Goal: Task Accomplishment & Management: Manage account settings

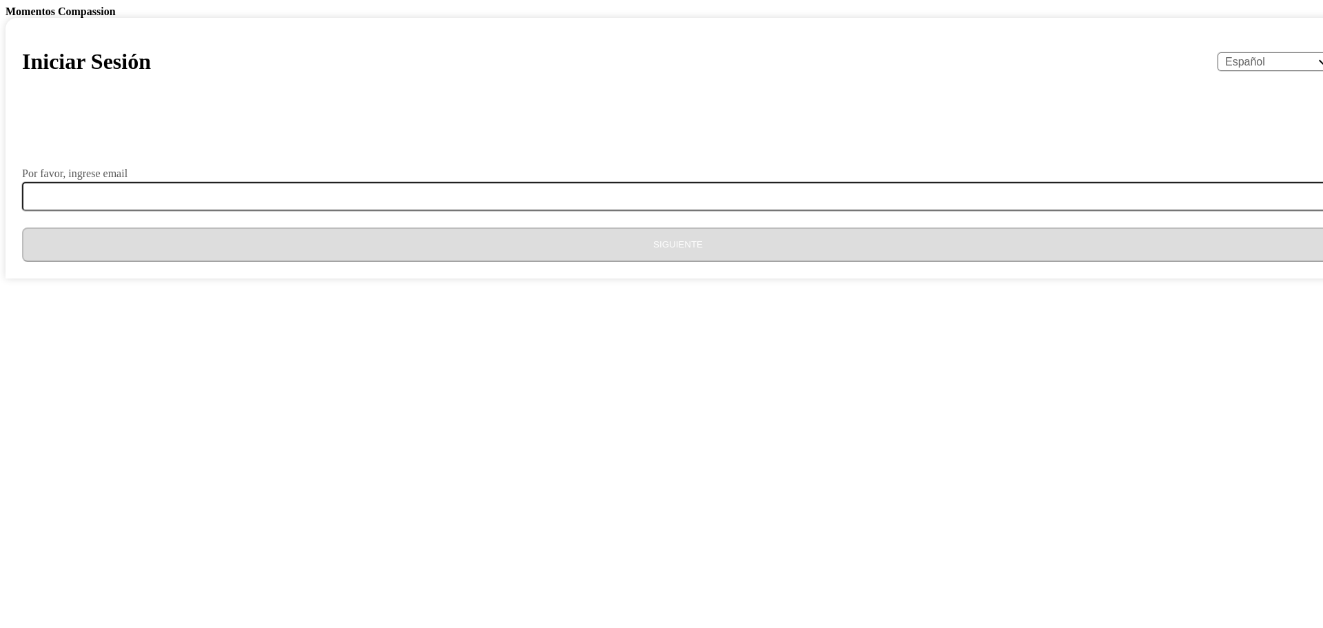
select select "es"
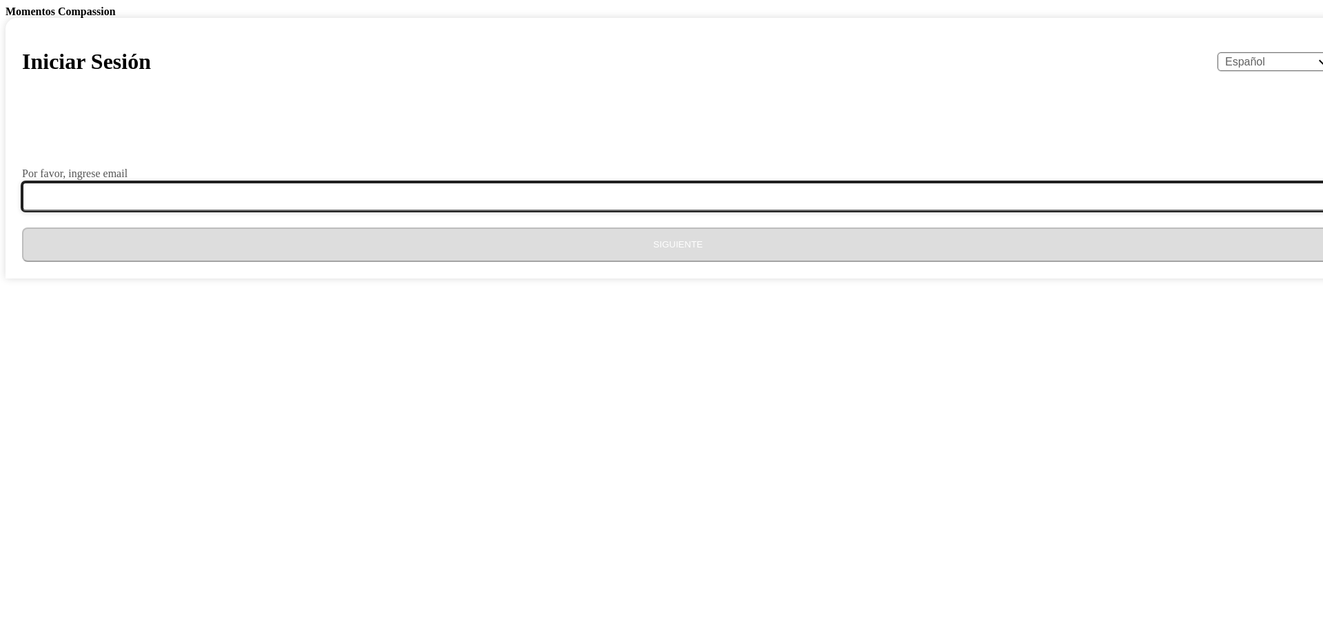
click at [691, 211] on input "Por favor, ingrese email" at bounding box center [686, 196] width 1328 height 29
type input "[EMAIL_ADDRESS][DOMAIN_NAME]"
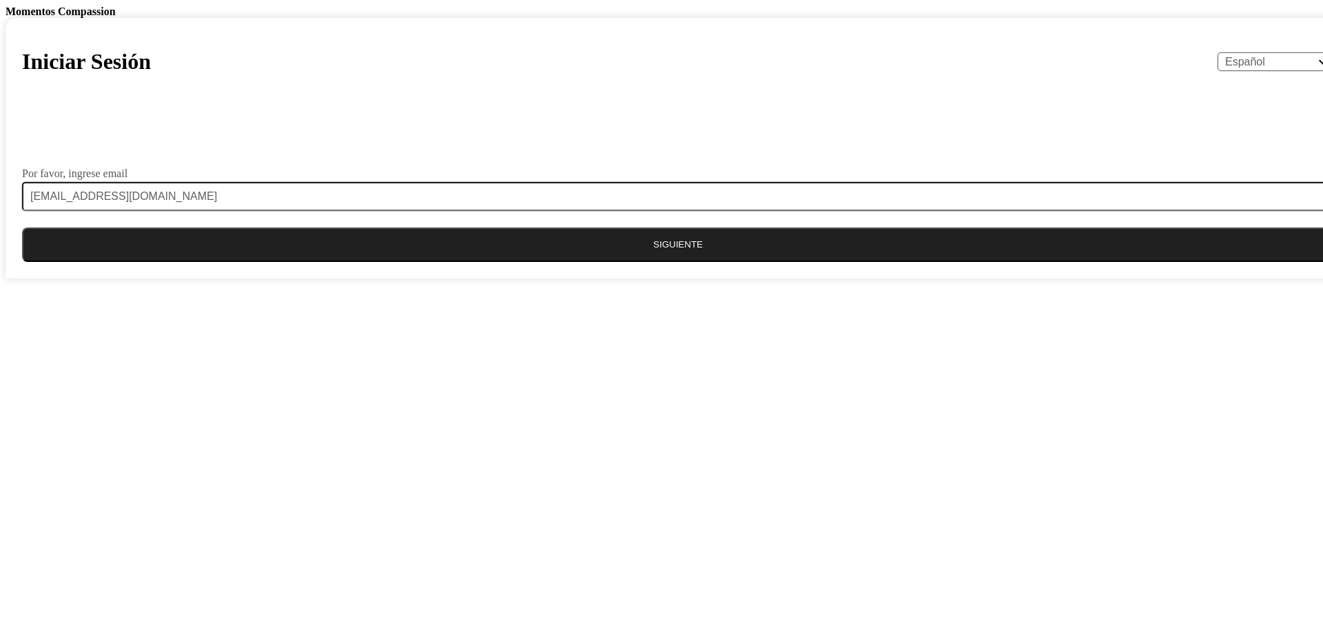
click at [677, 262] on button "Siguiente" at bounding box center [678, 244] width 1312 height 34
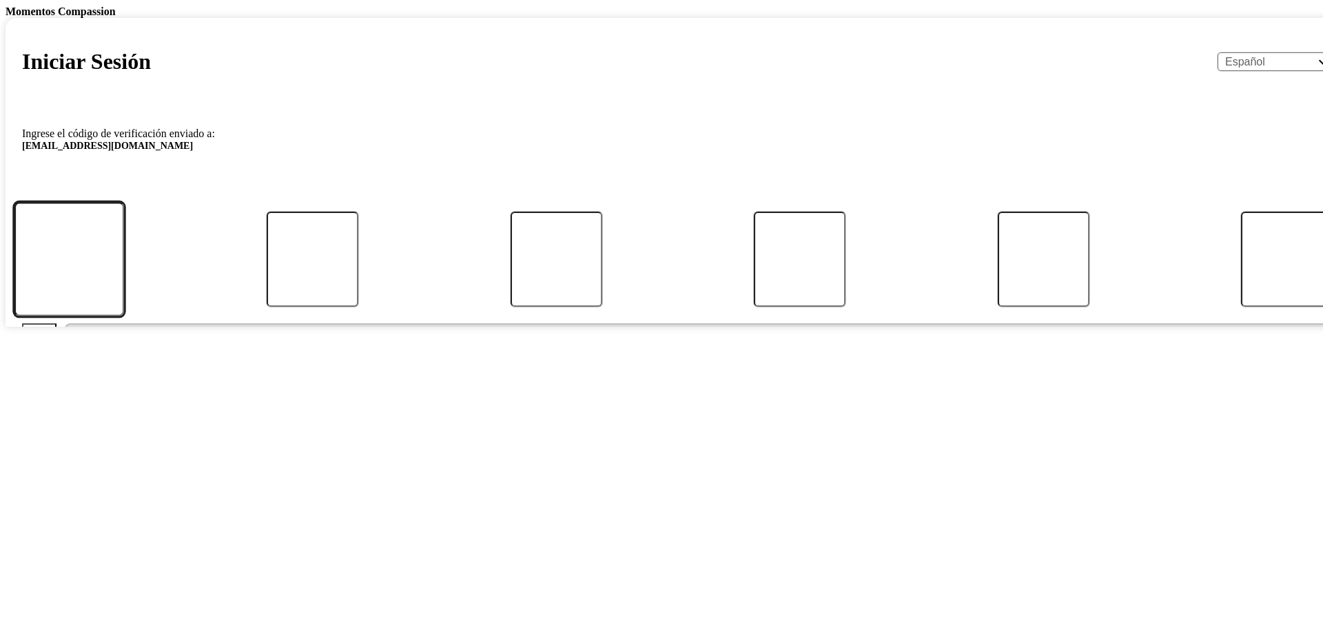
drag, startPoint x: 519, startPoint y: 495, endPoint x: 583, endPoint y: 491, distance: 63.5
click at [124, 316] on input "Código" at bounding box center [69, 259] width 110 height 114
type input "6"
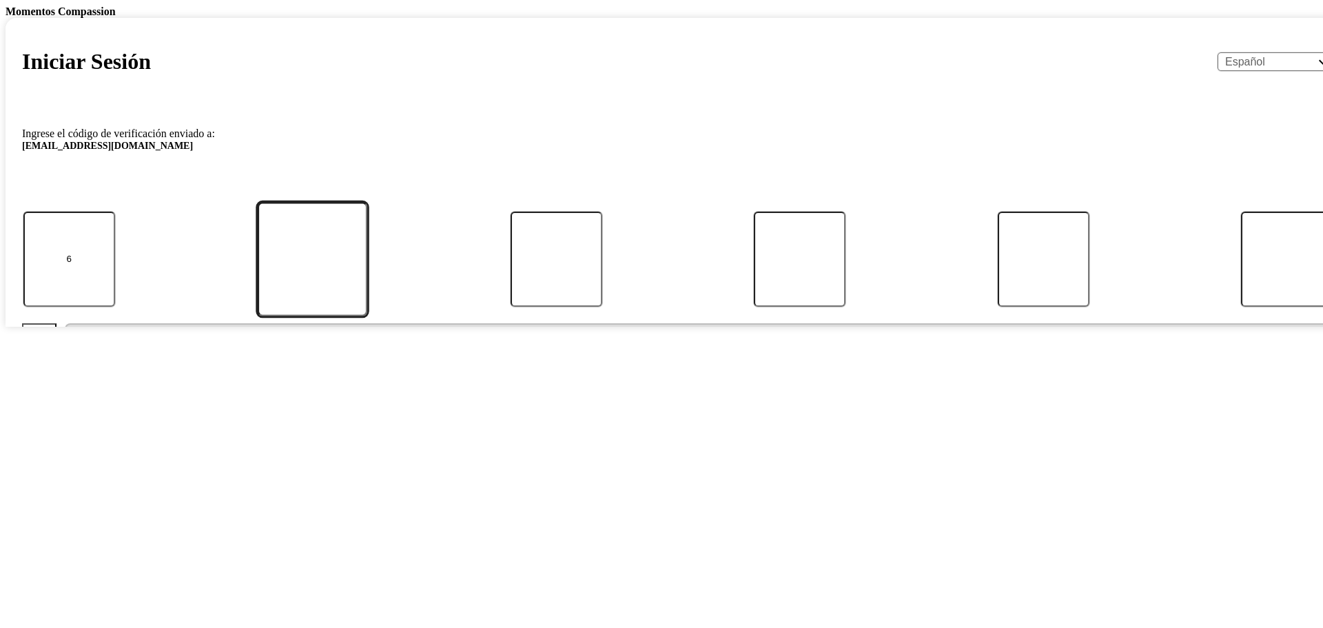
type input "8"
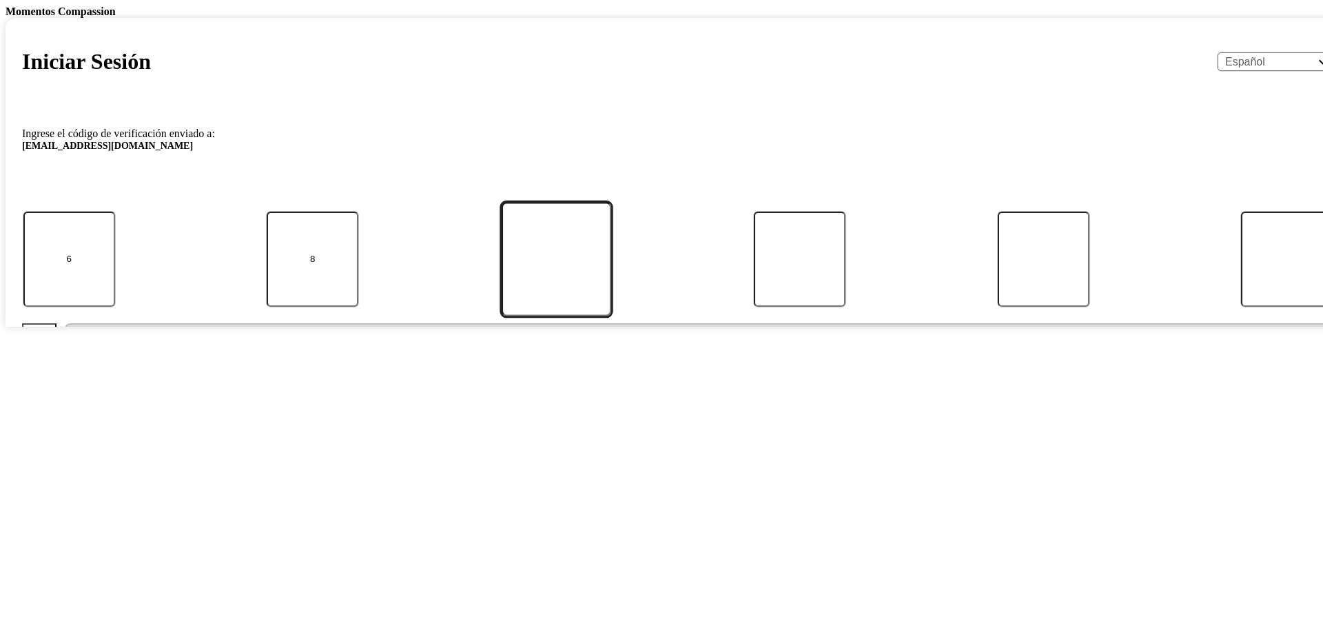
type input "0"
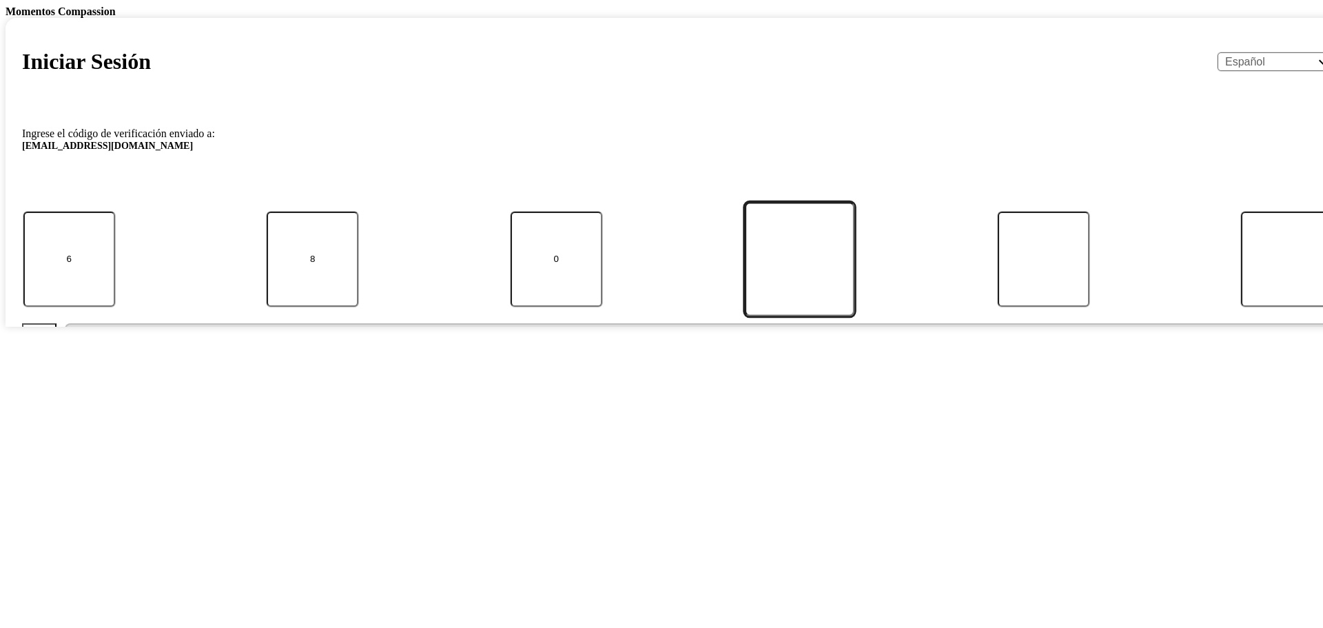
type input "7"
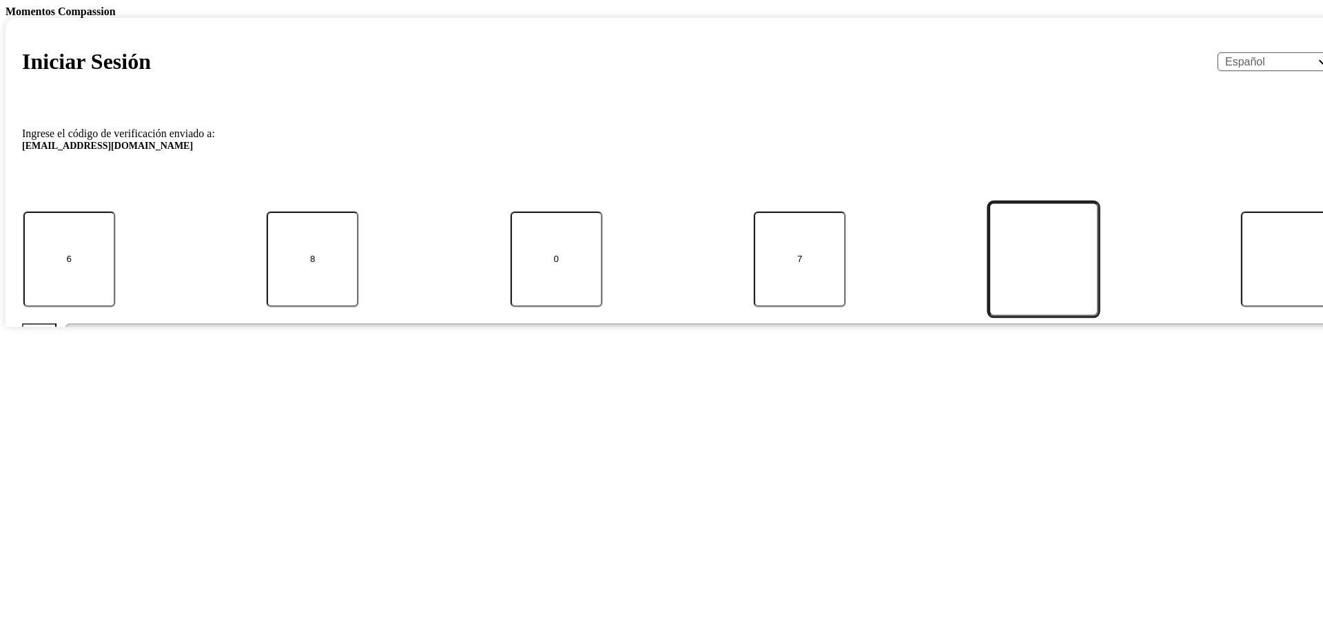
type input "7"
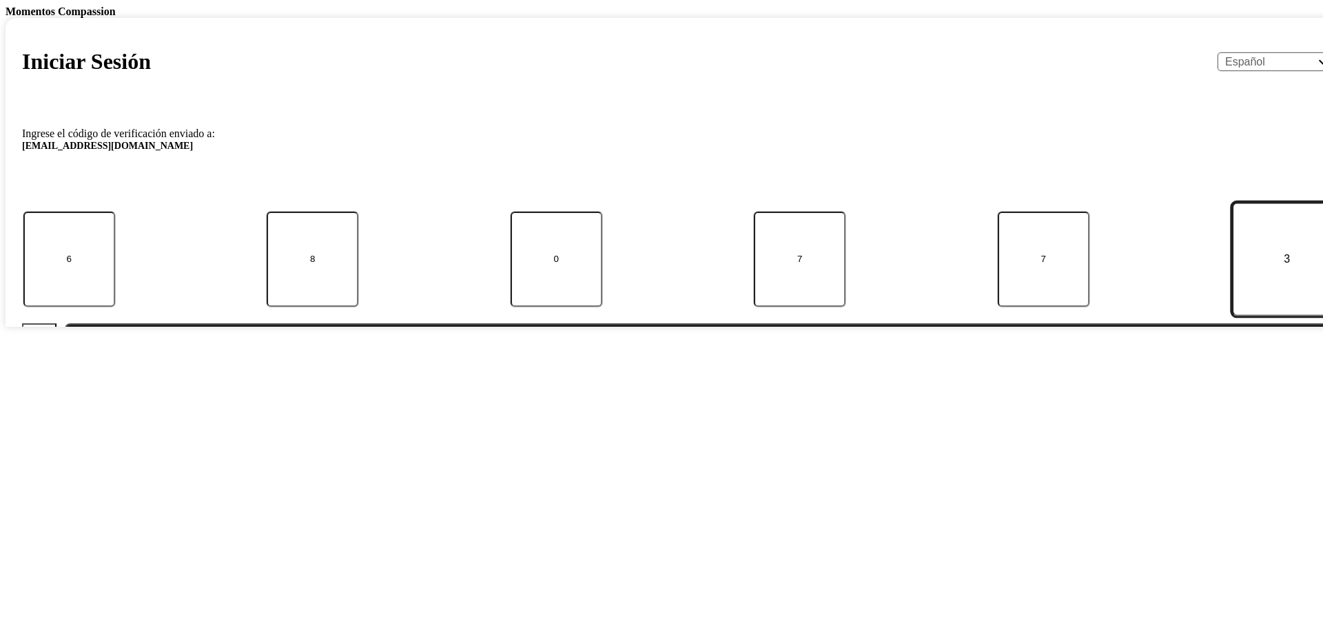
type input "3"
click at [65, 323] on button "Enviar" at bounding box center [699, 340] width 1269 height 34
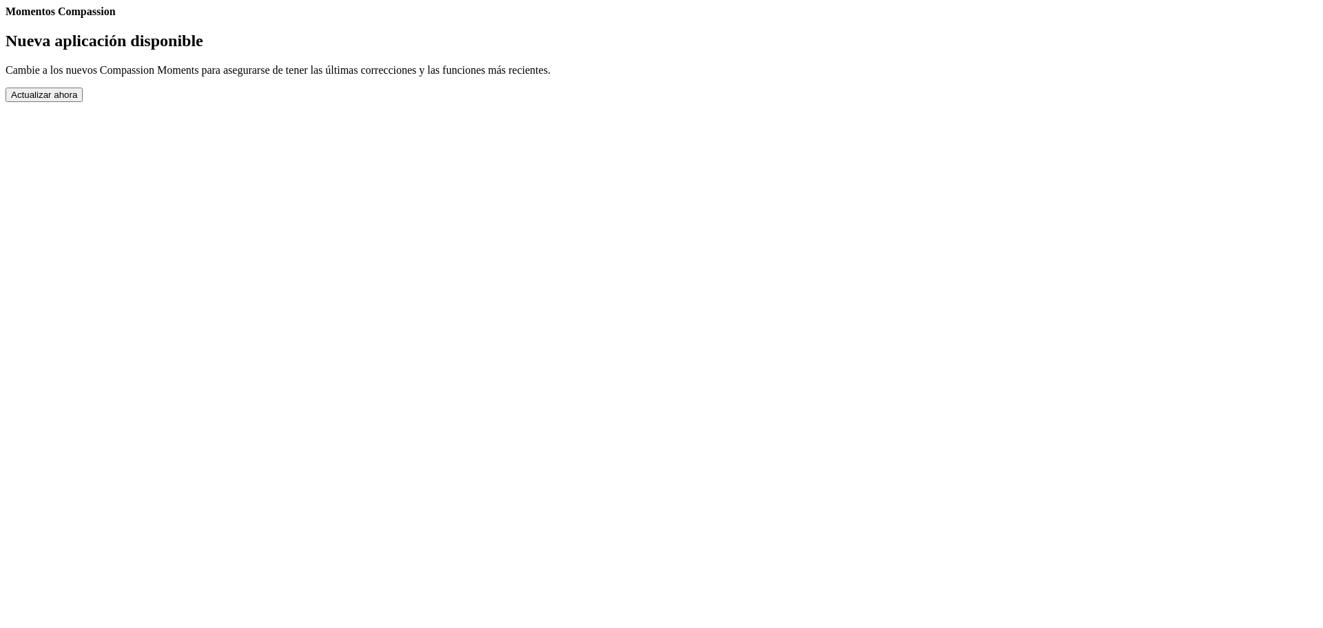
click at [83, 102] on button "Actualizar ahora" at bounding box center [44, 94] width 77 height 14
